Goal: Check status

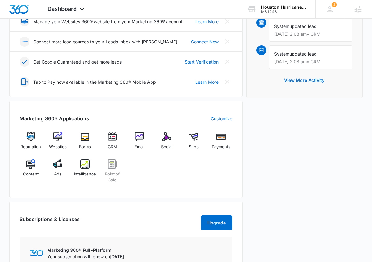
scroll to position [169, 0]
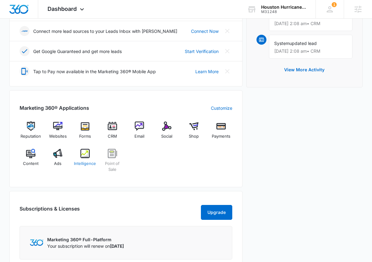
click at [81, 151] on img at bounding box center [84, 153] width 9 height 9
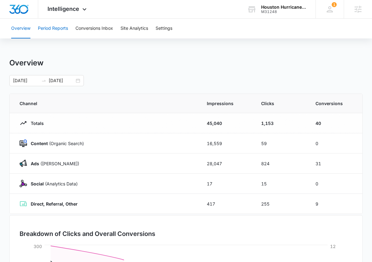
click at [59, 29] on button "Period Reports" at bounding box center [53, 29] width 30 height 20
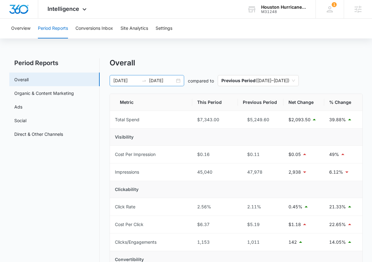
click at [119, 80] on input "[DATE]" at bounding box center [126, 80] width 26 height 7
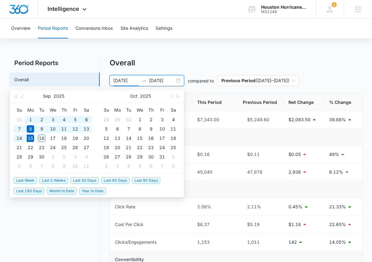
click at [91, 181] on span "Last 30 Days" at bounding box center [84, 180] width 28 height 7
type input "[DATE]"
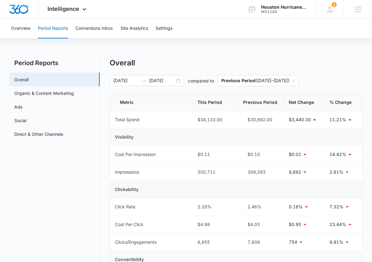
click at [238, 81] on p "Previous Period" at bounding box center [238, 80] width 34 height 5
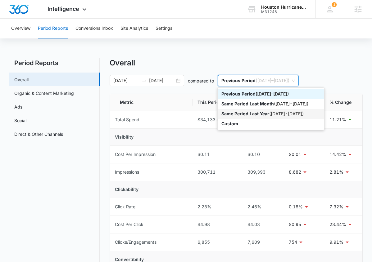
click at [245, 112] on p "Same Period Last Year" at bounding box center [245, 113] width 48 height 5
